Goal: Task Accomplishment & Management: Manage account settings

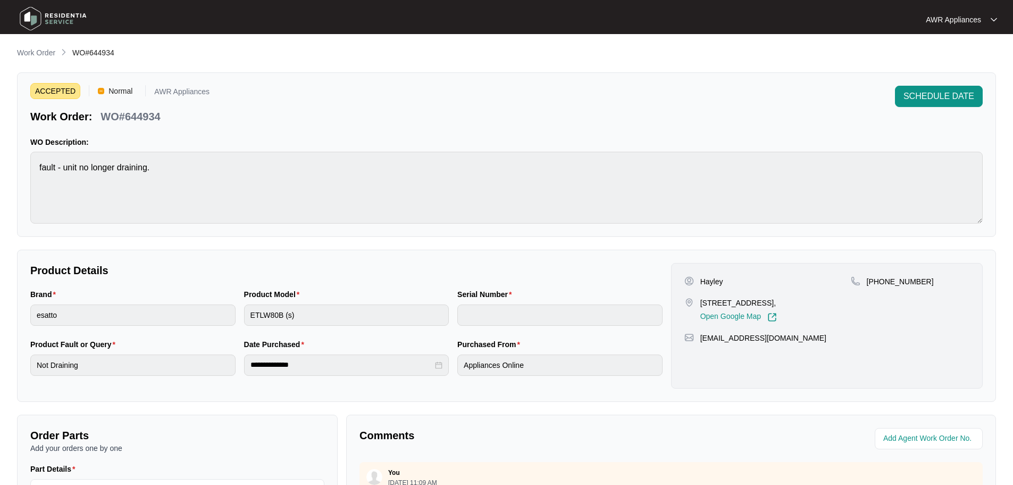
scroll to position [121, 0]
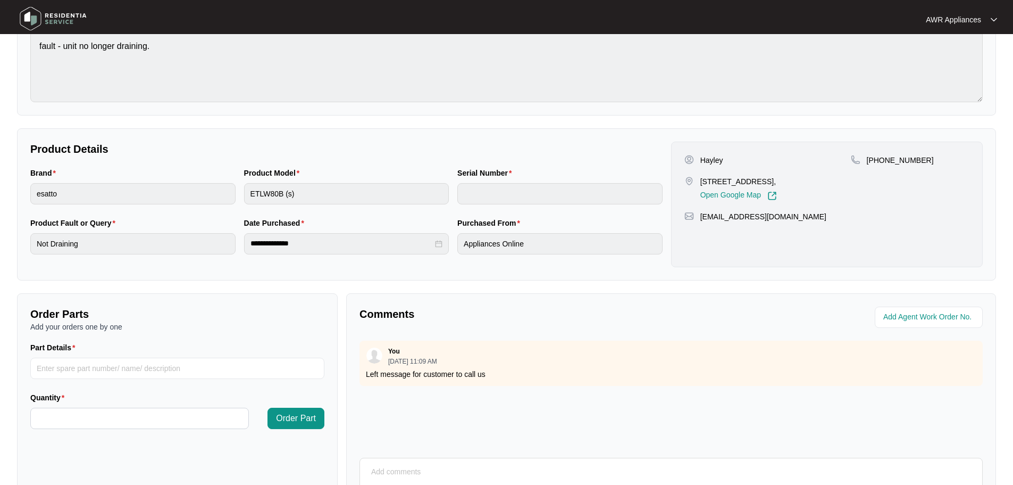
click at [35, 16] on img at bounding box center [53, 19] width 74 height 32
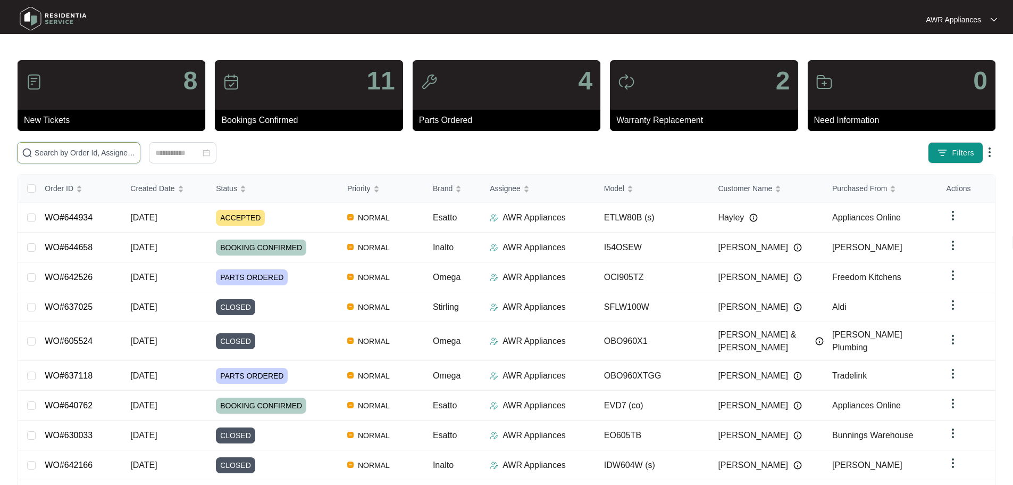
click at [74, 157] on input "text" at bounding box center [85, 153] width 101 height 12
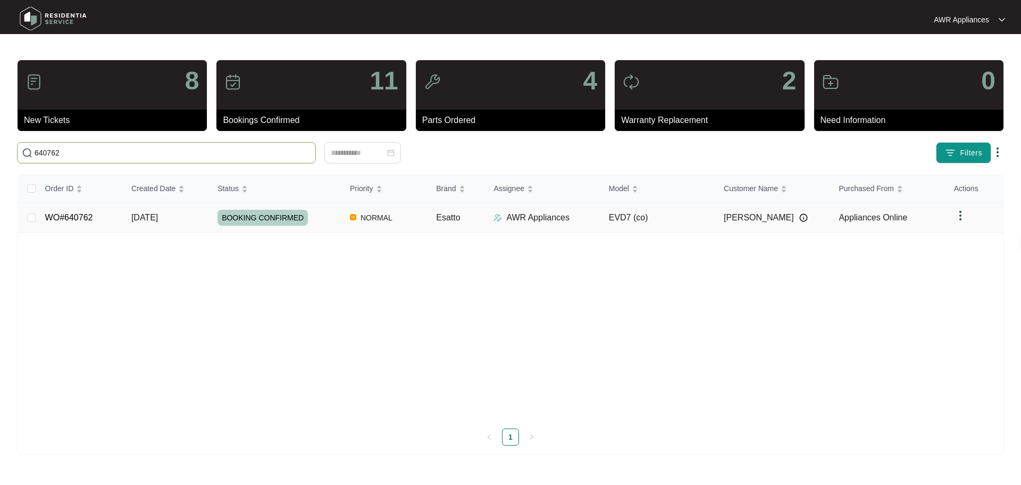
type input "640762"
click at [132, 217] on span "[DATE]" at bounding box center [144, 217] width 27 height 9
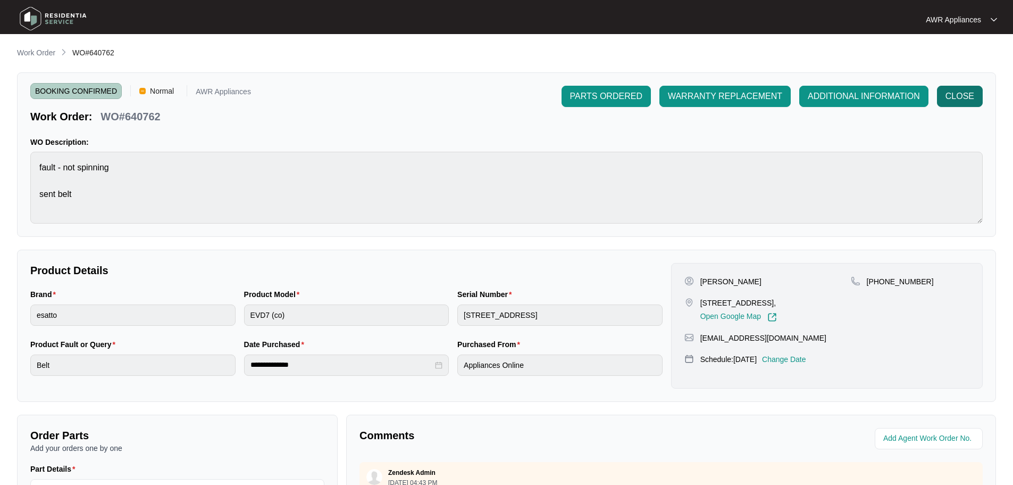
click at [955, 97] on span "CLOSE" at bounding box center [960, 96] width 29 height 13
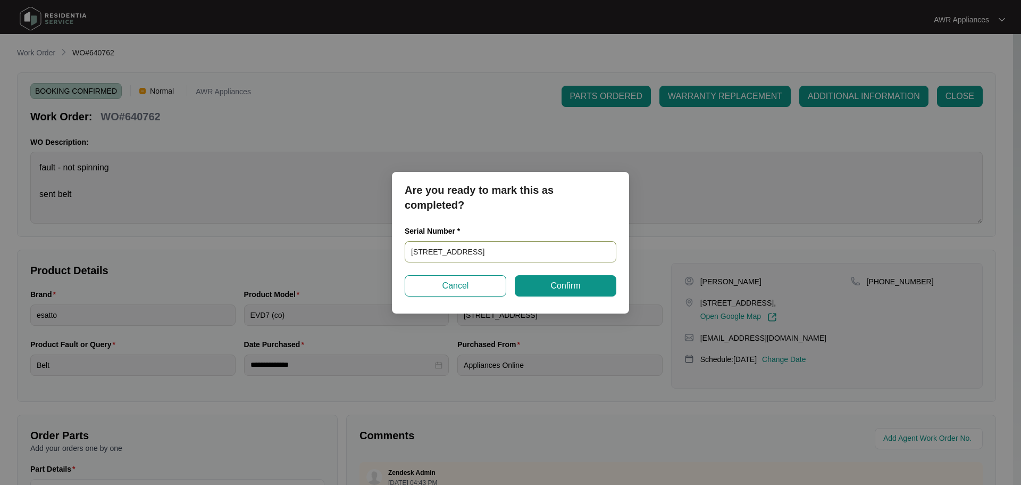
drag, startPoint x: 548, startPoint y: 251, endPoint x: 397, endPoint y: 259, distance: 150.8
click at [391, 258] on div "Are you ready to mark this as completed? Serial Number * [STREET_ADDRESS] Cance…" at bounding box center [510, 242] width 1021 height 485
paste input "202503D135"
type input "202503D135"
click at [554, 285] on span "Confirm" at bounding box center [566, 285] width 30 height 13
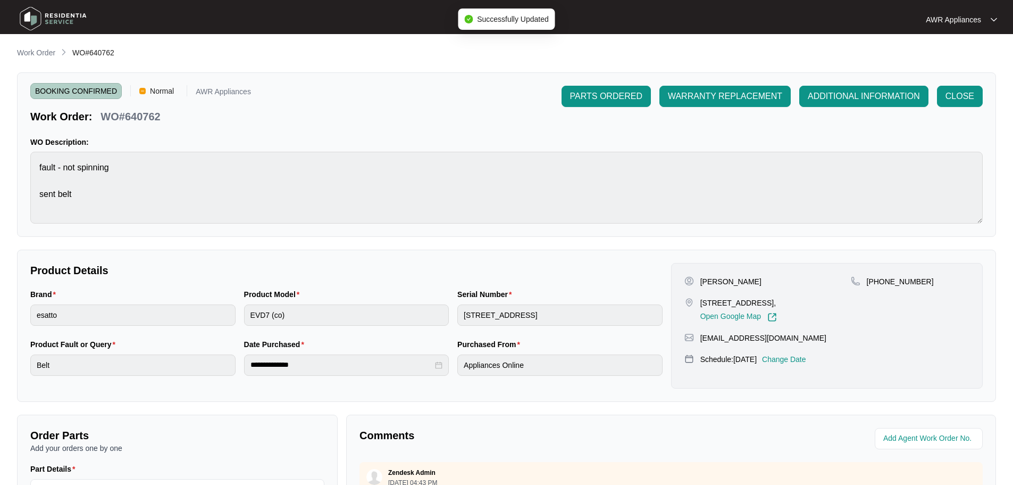
type input "202503D135"
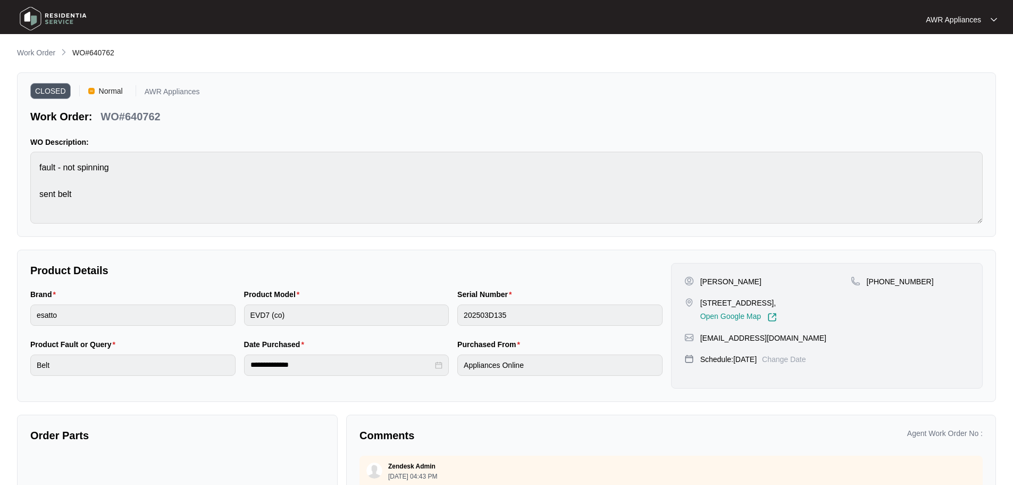
click at [24, 15] on img at bounding box center [53, 19] width 74 height 32
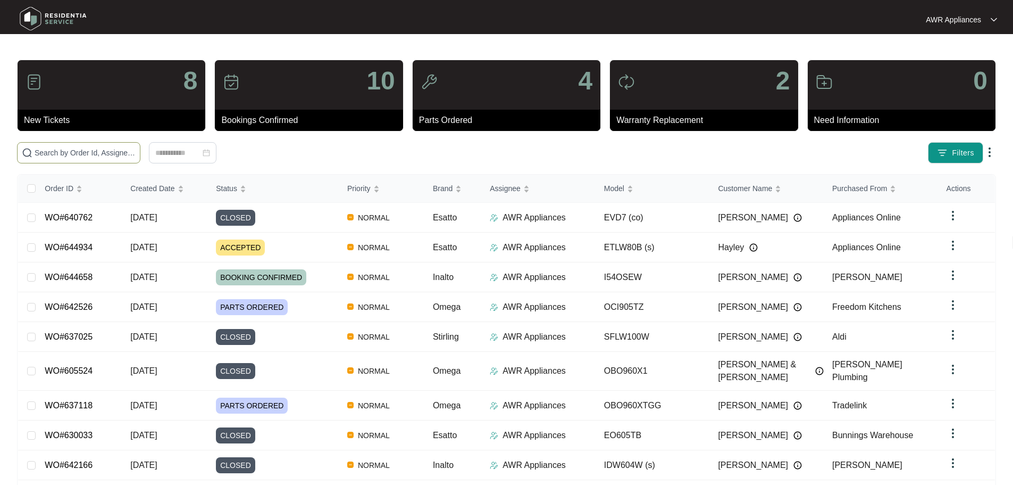
paste input "644934"
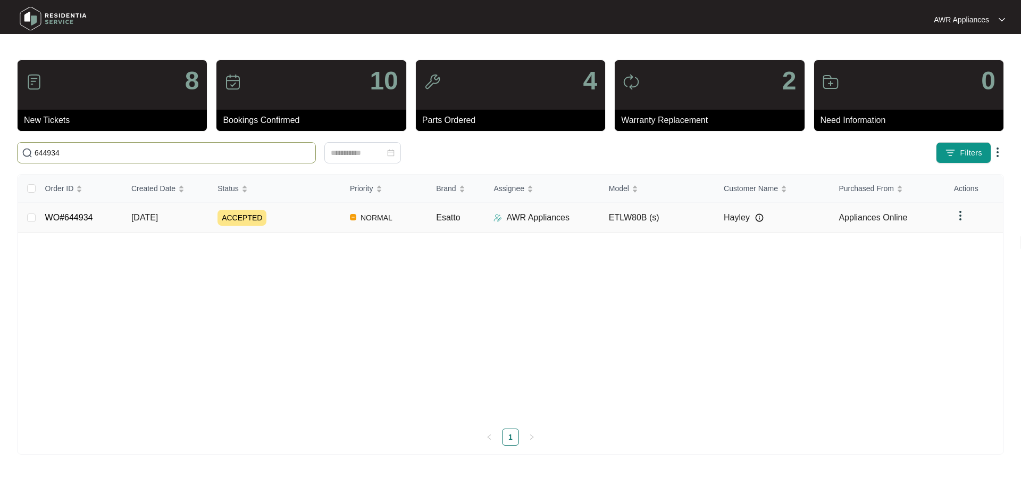
type input "644934"
click at [158, 221] on span "[DATE]" at bounding box center [144, 217] width 27 height 9
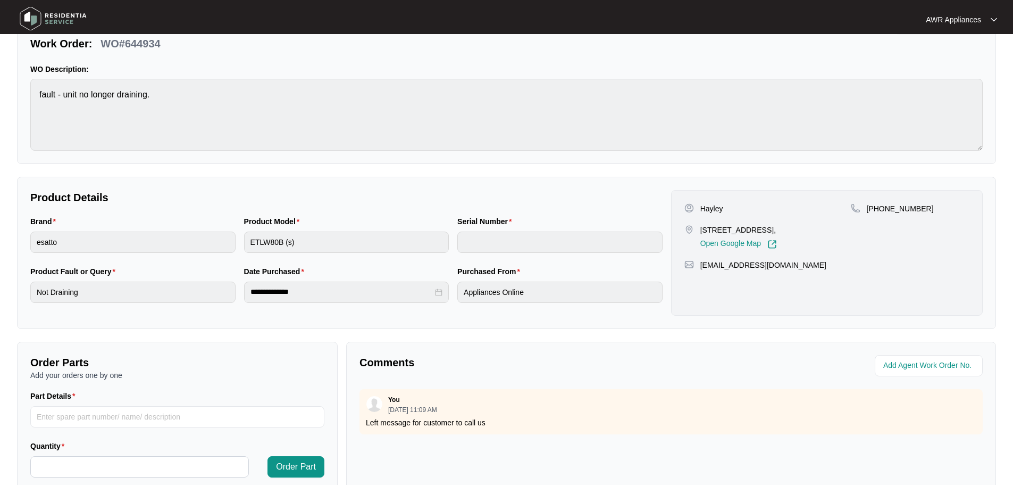
scroll to position [221, 0]
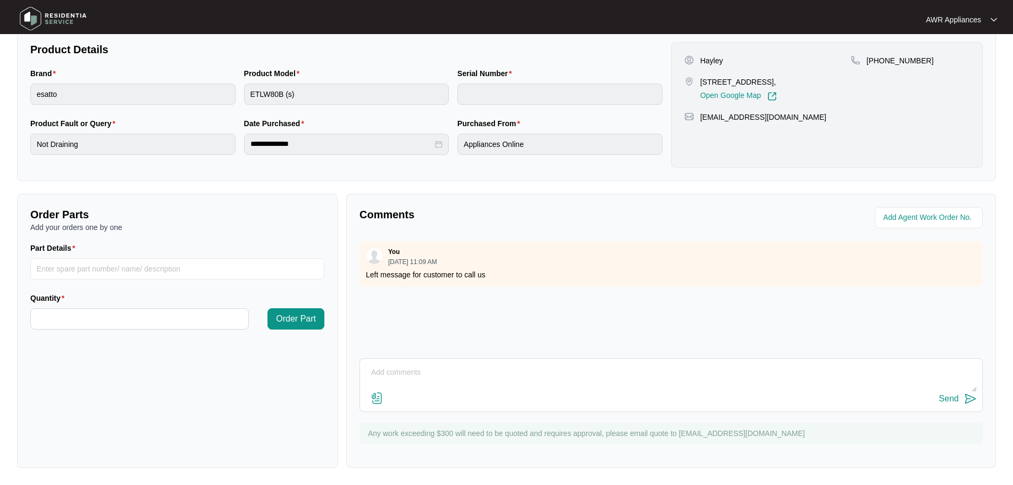
click at [431, 366] on textarea at bounding box center [671, 378] width 612 height 28
type textarea "Spoke with customer just now, she thinks the issue is fixed and no longer needs…"
click at [949, 400] on div "Send" at bounding box center [949, 399] width 20 height 10
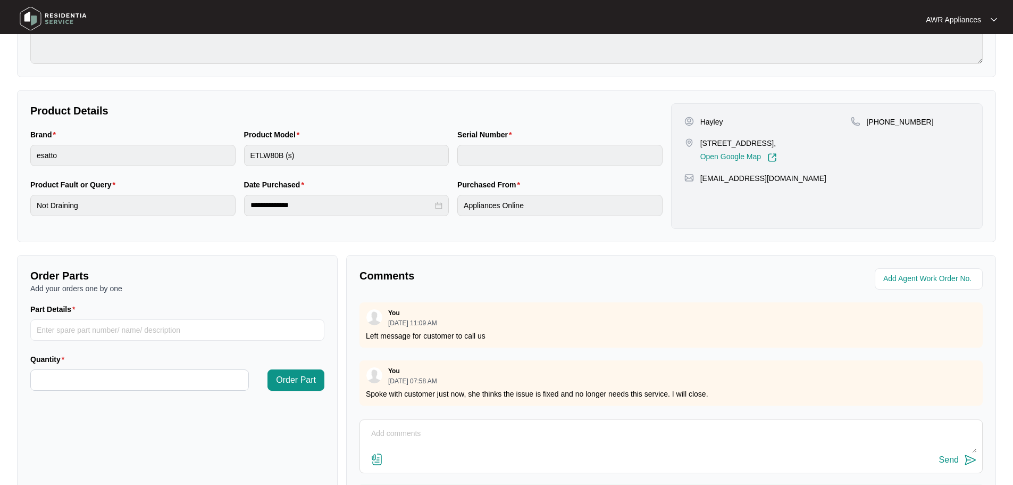
scroll to position [0, 0]
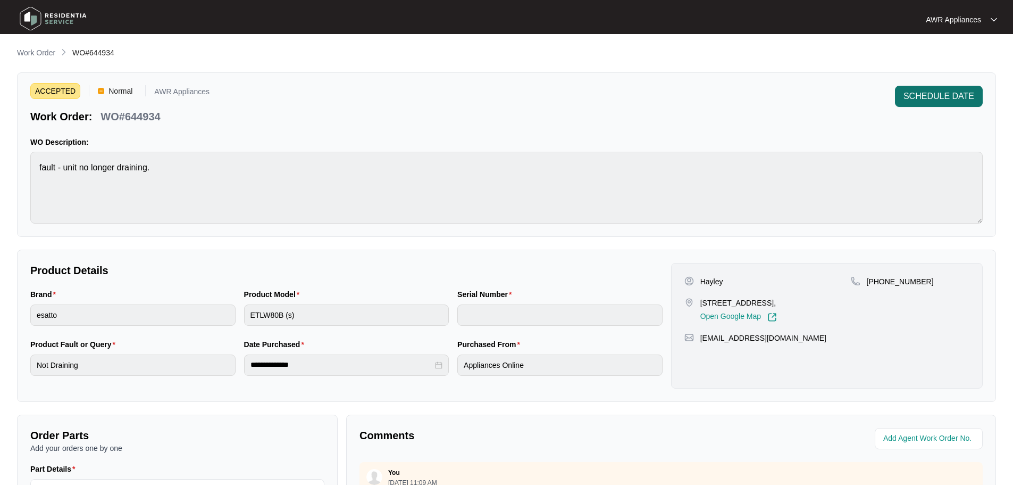
click at [909, 99] on span "SCHEDULE DATE" at bounding box center [939, 96] width 71 height 13
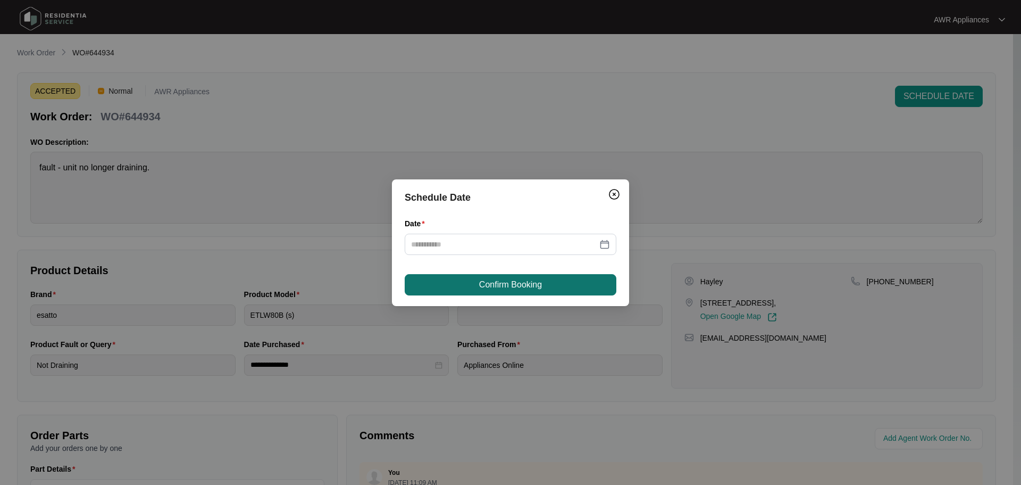
click at [523, 285] on span "Confirm Booking" at bounding box center [510, 284] width 63 height 13
click at [420, 243] on input "Date" at bounding box center [504, 244] width 186 height 12
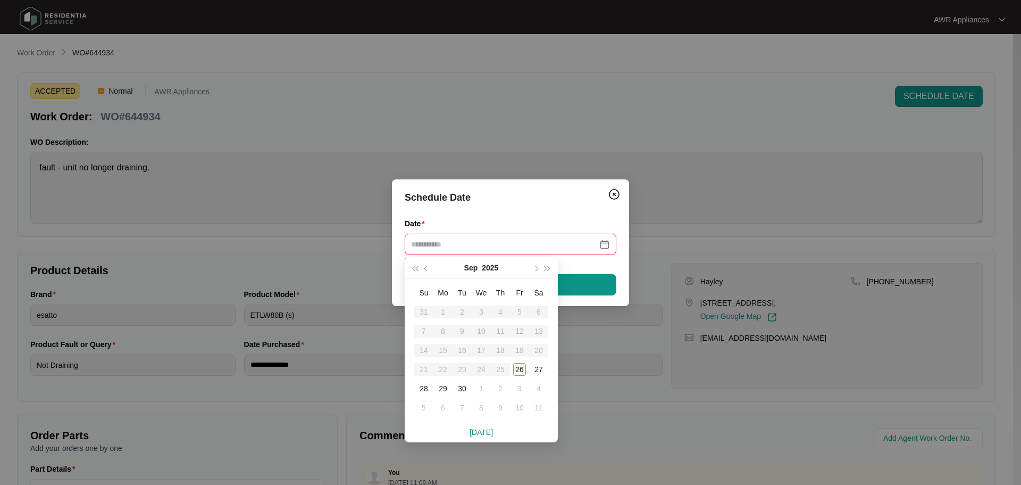
type input "**********"
click at [521, 367] on div "26" at bounding box center [519, 369] width 13 height 13
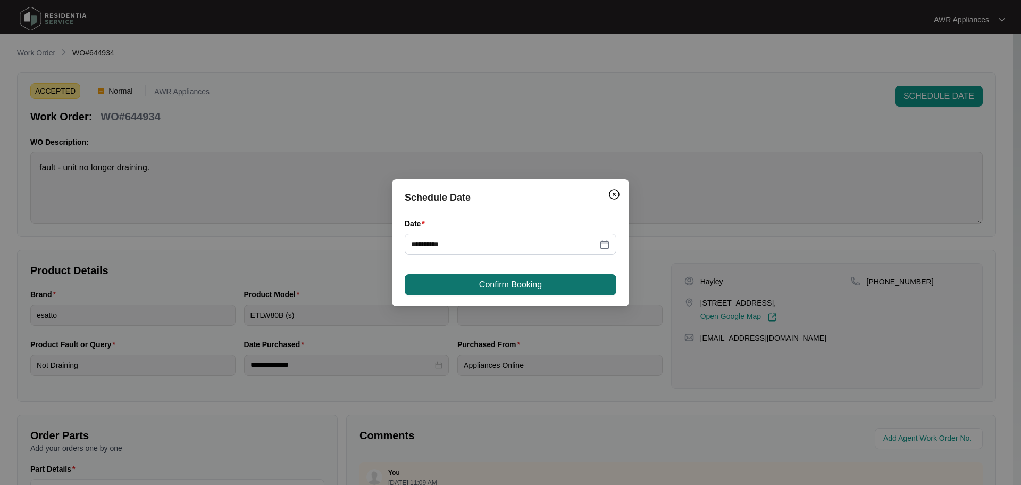
click at [527, 286] on span "Confirm Booking" at bounding box center [510, 284] width 63 height 13
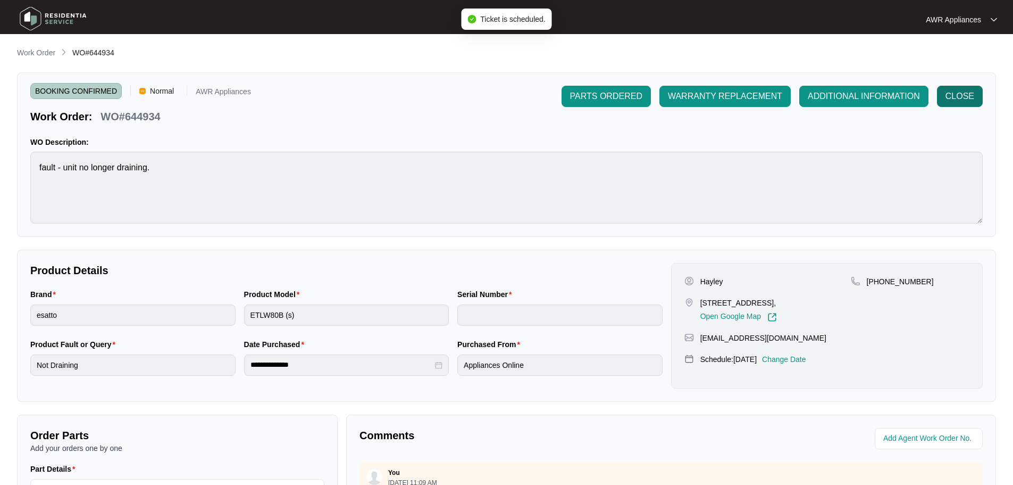
click at [957, 94] on span "CLOSE" at bounding box center [960, 96] width 29 height 13
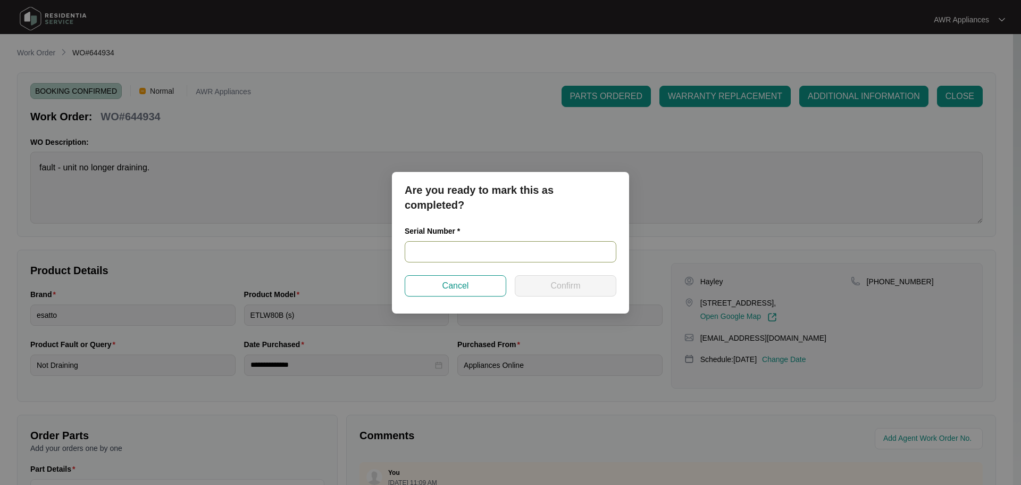
click at [434, 254] on input "text" at bounding box center [511, 251] width 212 height 21
type input "n/a"
click at [578, 286] on span "Confirm" at bounding box center [566, 285] width 30 height 13
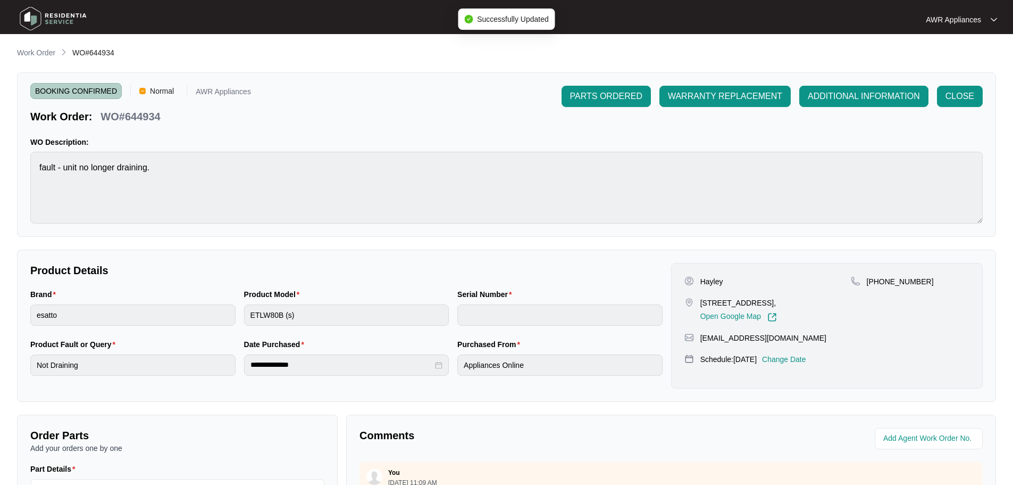
type input "n/a"
